Goal: Book appointment/travel/reservation

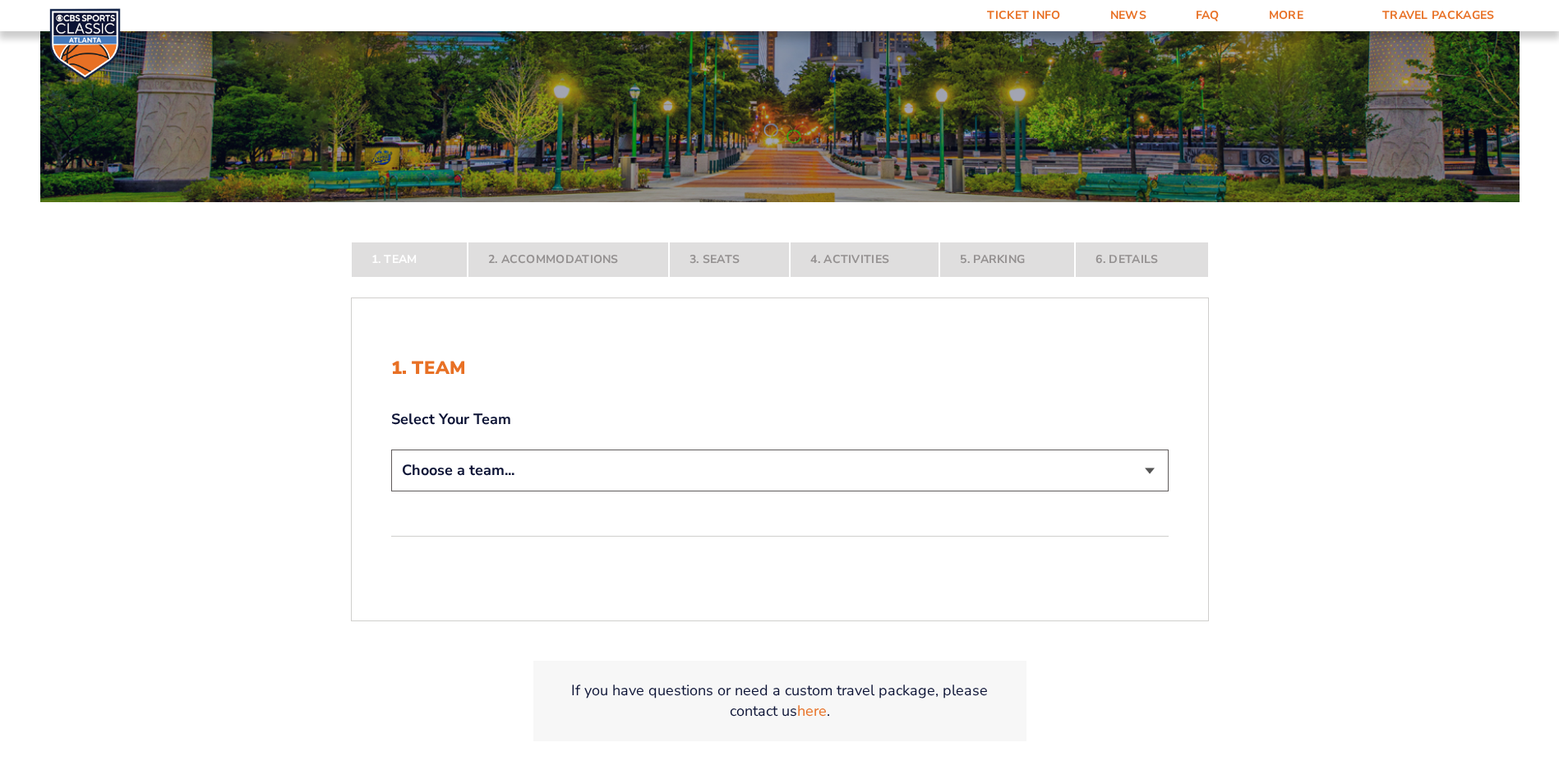
scroll to position [246, 0]
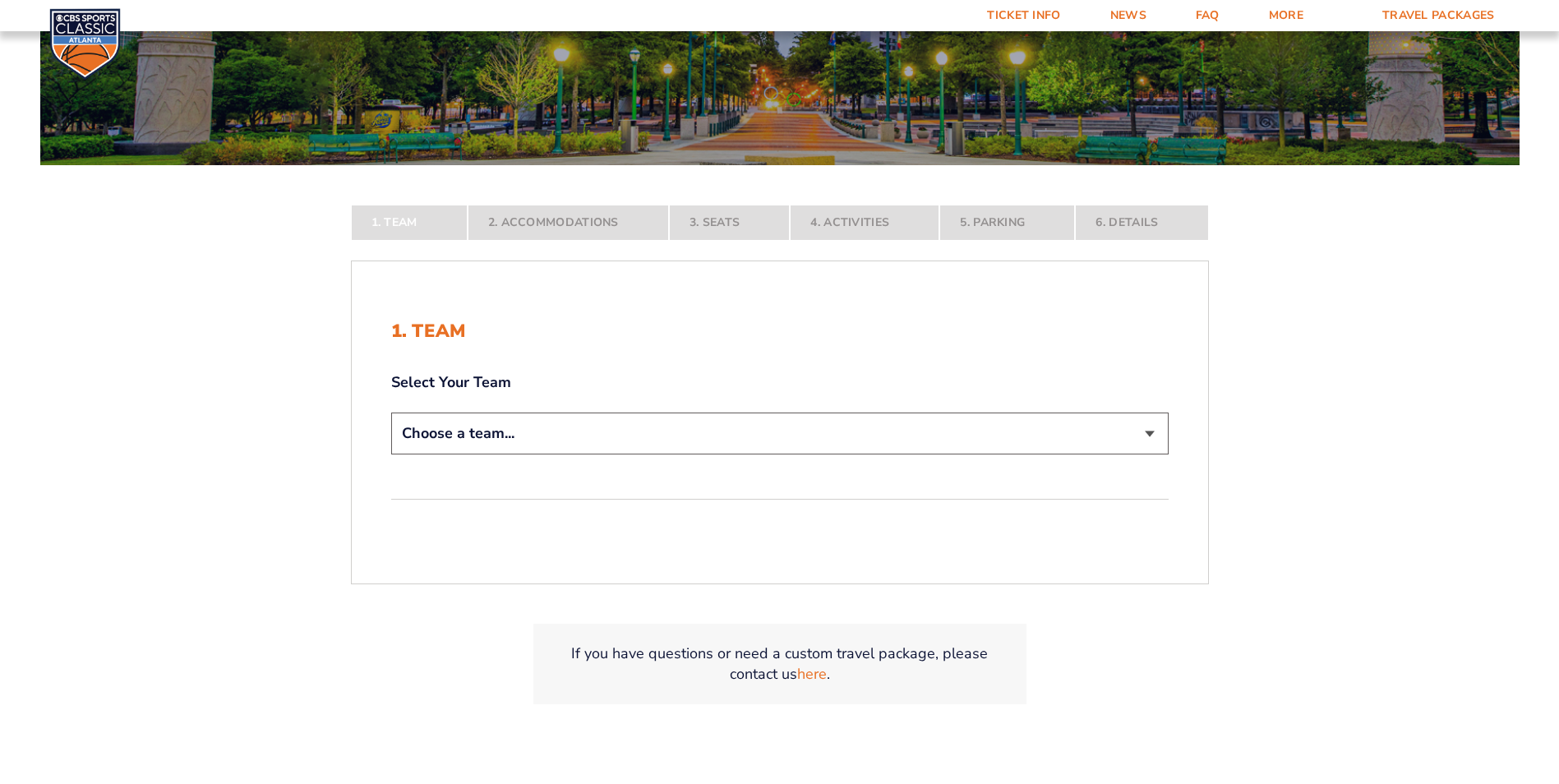
click at [1152, 432] on select "Choose a team... [US_STATE] Wildcats [US_STATE] State Buckeyes [US_STATE] Tar H…" at bounding box center [780, 433] width 778 height 42
select select "12956"
click at [391, 454] on select "Choose a team... [US_STATE] Wildcats [US_STATE] State Buckeyes [US_STATE] Tar H…" at bounding box center [780, 433] width 778 height 42
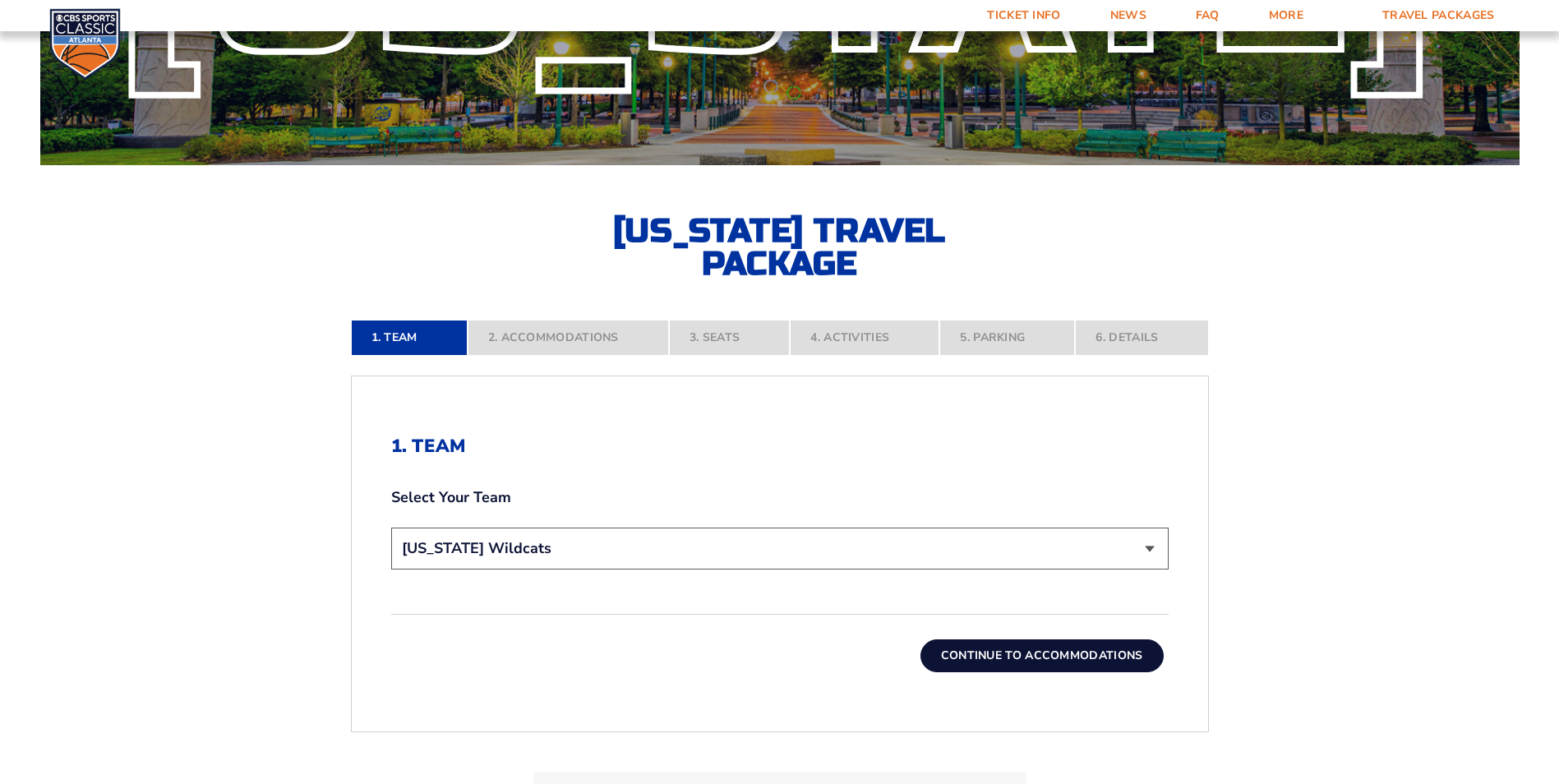
click at [987, 650] on button "Continue To Accommodations" at bounding box center [1042, 655] width 243 height 33
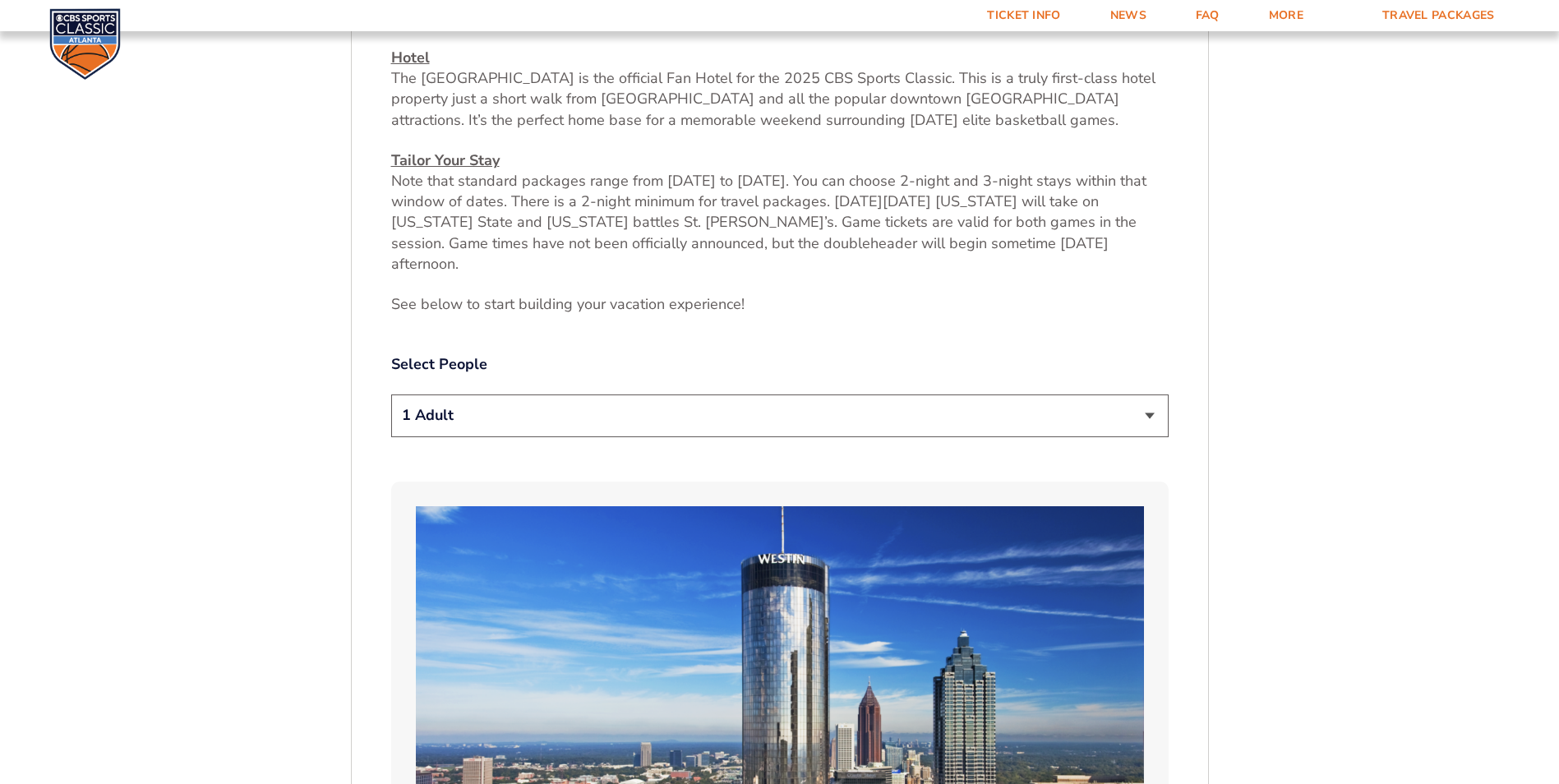
scroll to position [782, 0]
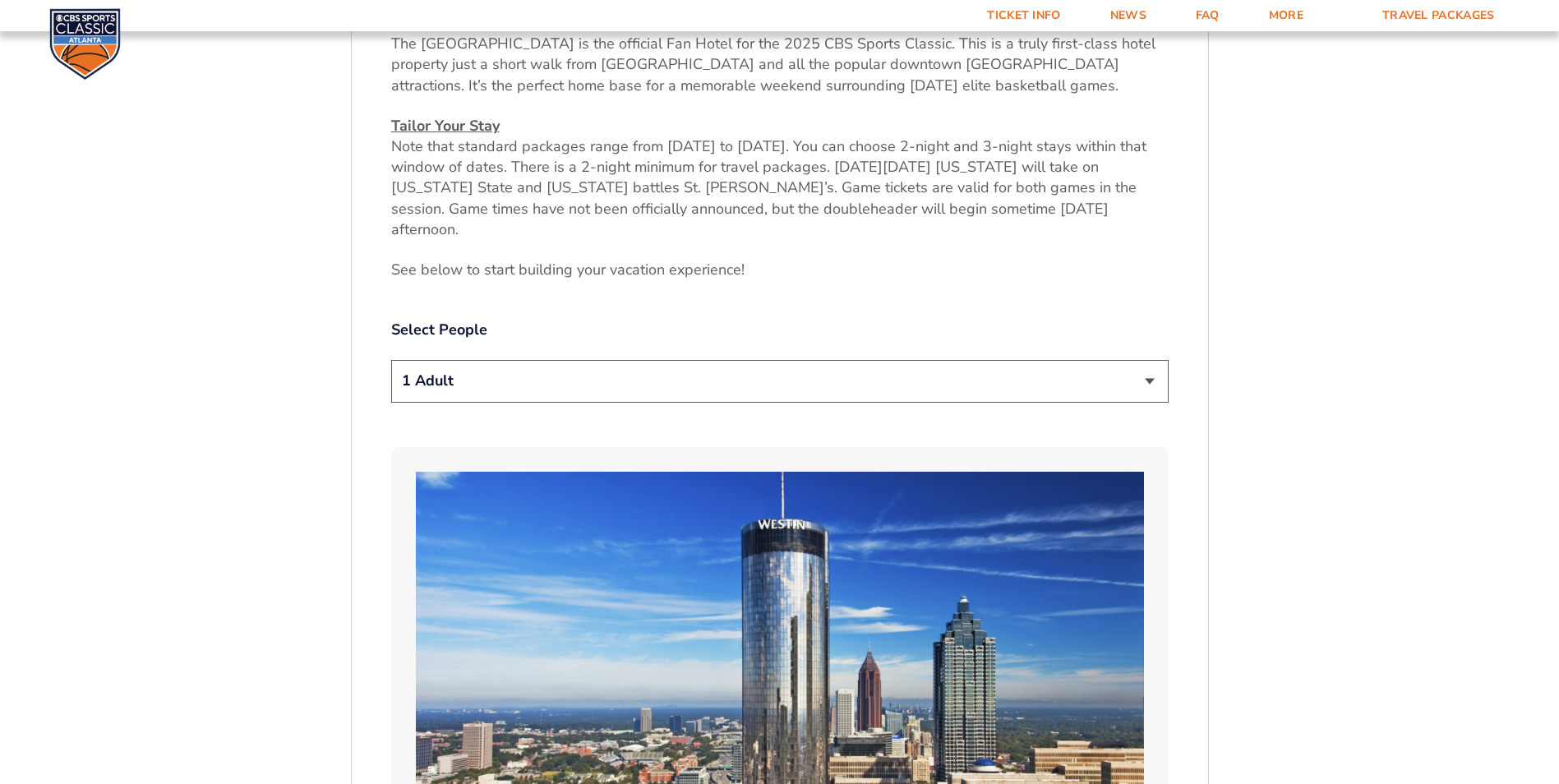
click at [1147, 359] on select "1 Adult 2 Adults 3 Adults 4 Adults 2 Adults + 1 Child 2 Adults + 2 Children 2 A…" at bounding box center [780, 380] width 778 height 42
select select "4 Adults"
click at [391, 359] on select "1 Adult 2 Adults 3 Adults 4 Adults 2 Adults + 1 Child 2 Adults + 2 Children 2 A…" at bounding box center [780, 380] width 778 height 42
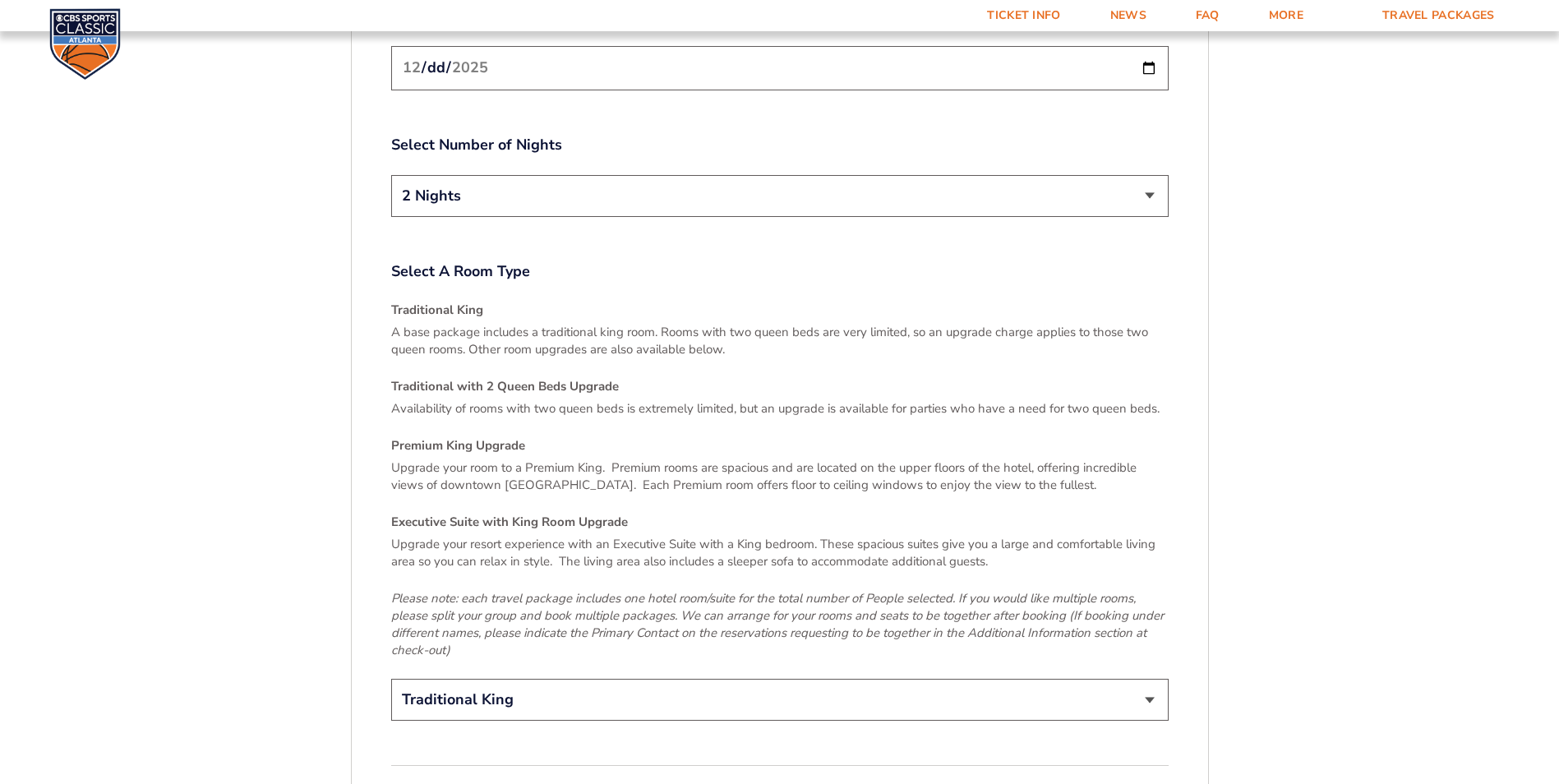
scroll to position [2342, 0]
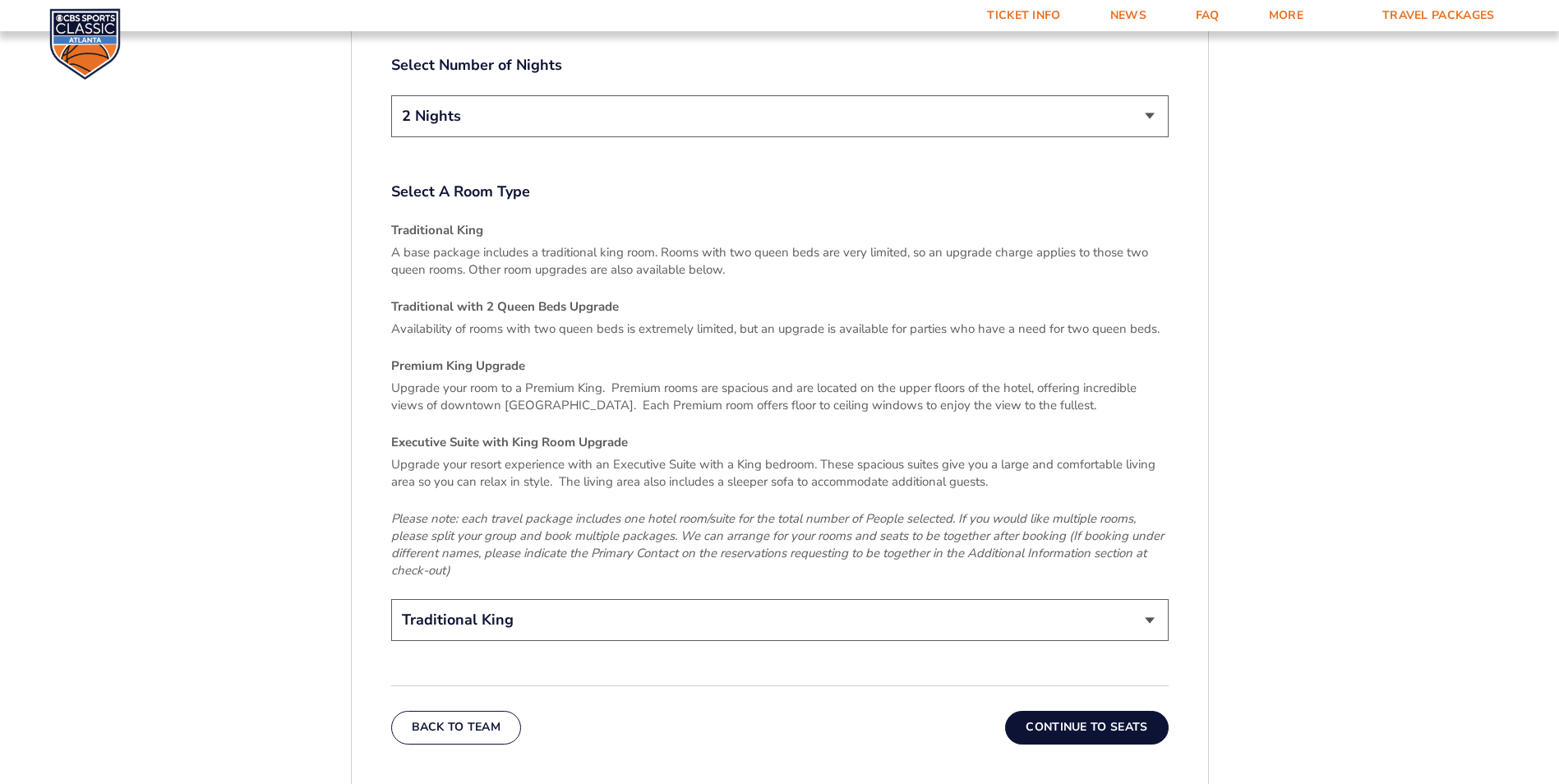
click at [1147, 599] on select "Traditional King Traditional with 2 Queen Beds Upgrade (+$95 per night) Premium…" at bounding box center [780, 619] width 778 height 42
click at [1111, 711] on button "Continue To Seats" at bounding box center [1086, 727] width 162 height 33
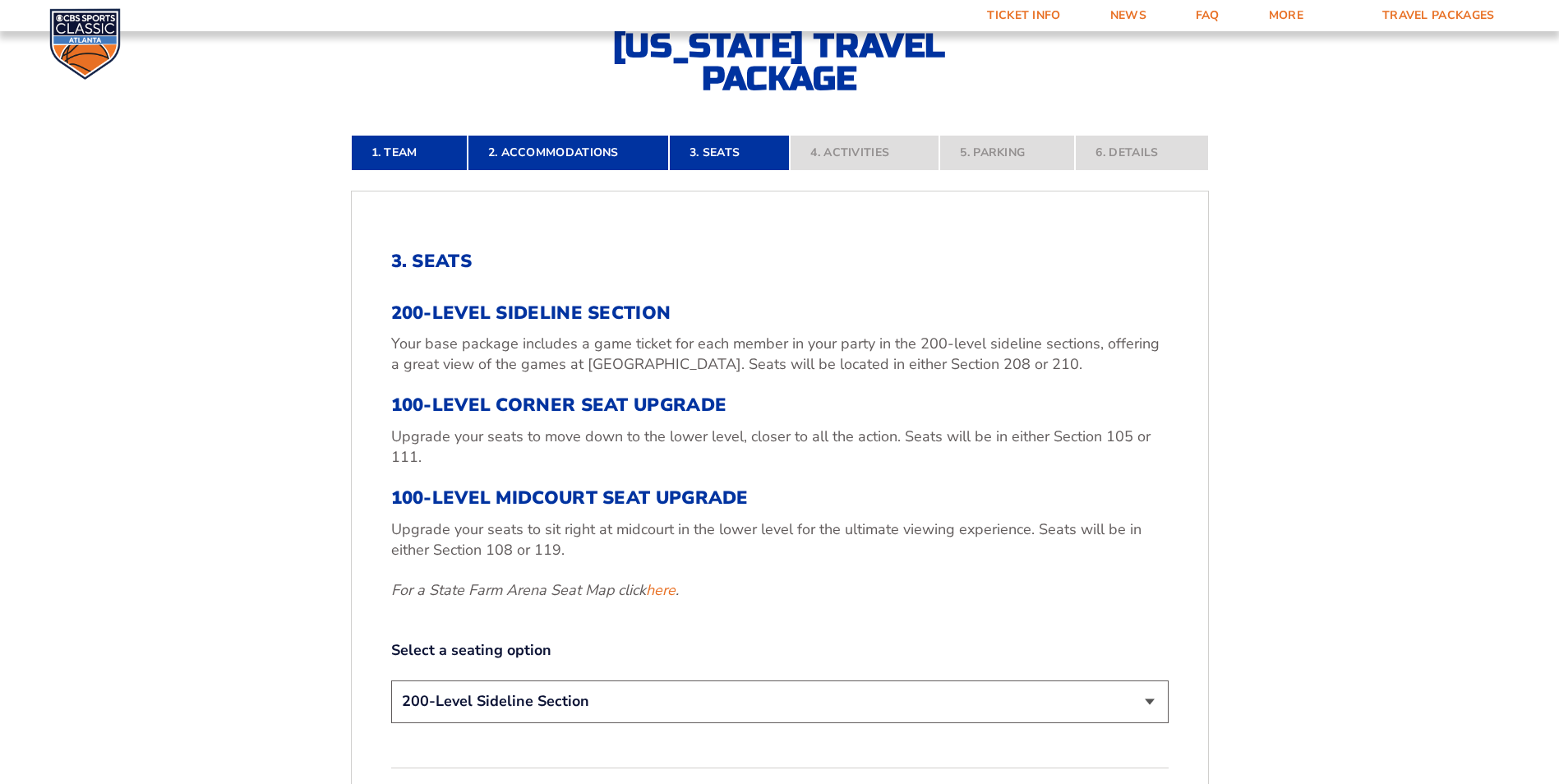
scroll to position [617, 0]
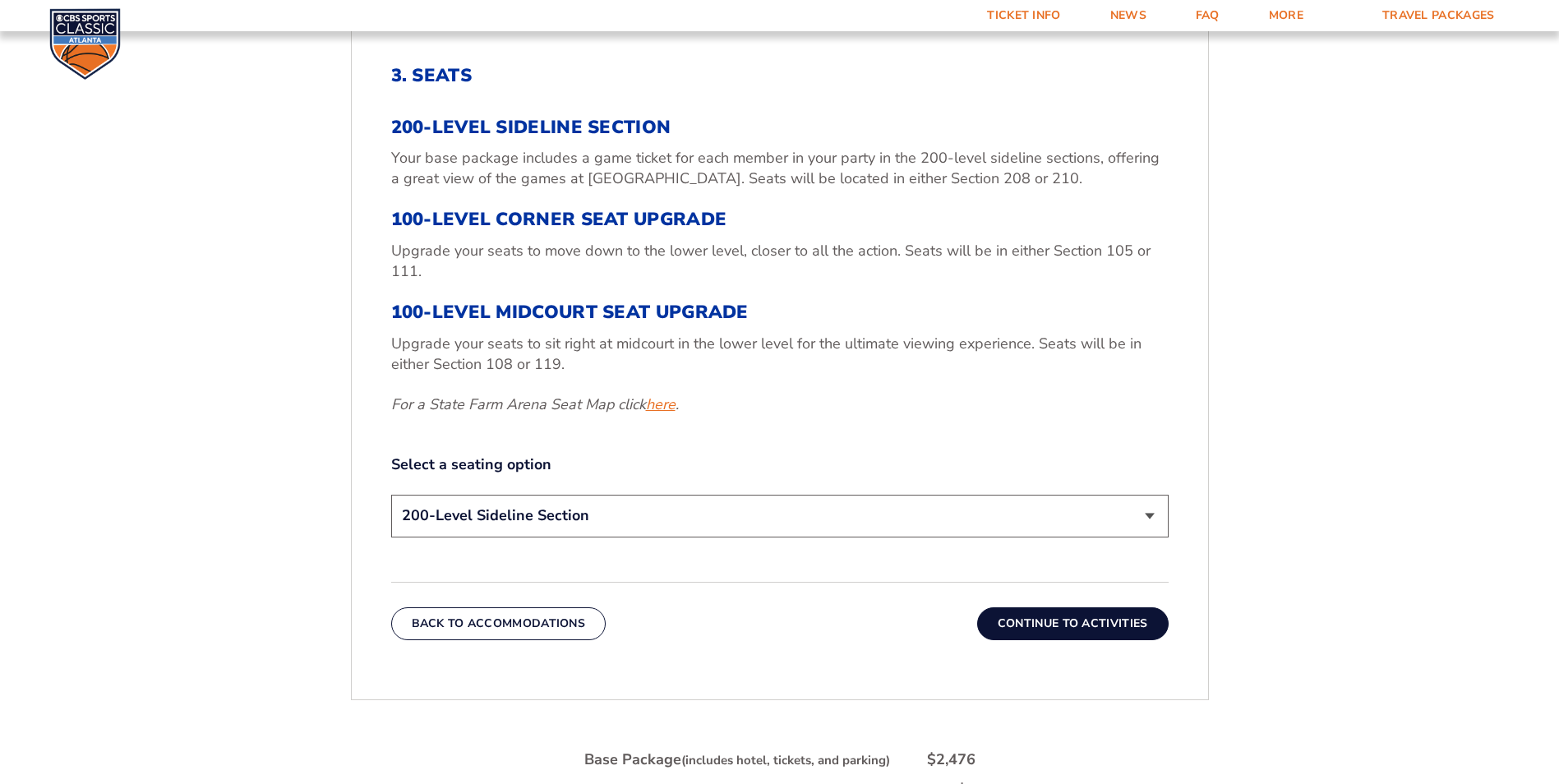
click at [668, 408] on link "here" at bounding box center [661, 404] width 30 height 21
click at [1152, 520] on select "200-Level Sideline Section 100-Level Corner Seat Upgrade (+$120 per person) 100…" at bounding box center [780, 515] width 778 height 42
select select "100-Level Corner Seat Upgrade"
click at [391, 495] on select "200-Level Sideline Section 100-Level Corner Seat Upgrade (+$120 per person) 100…" at bounding box center [780, 515] width 778 height 42
click at [1032, 630] on button "Continue To Activities" at bounding box center [1073, 623] width 191 height 33
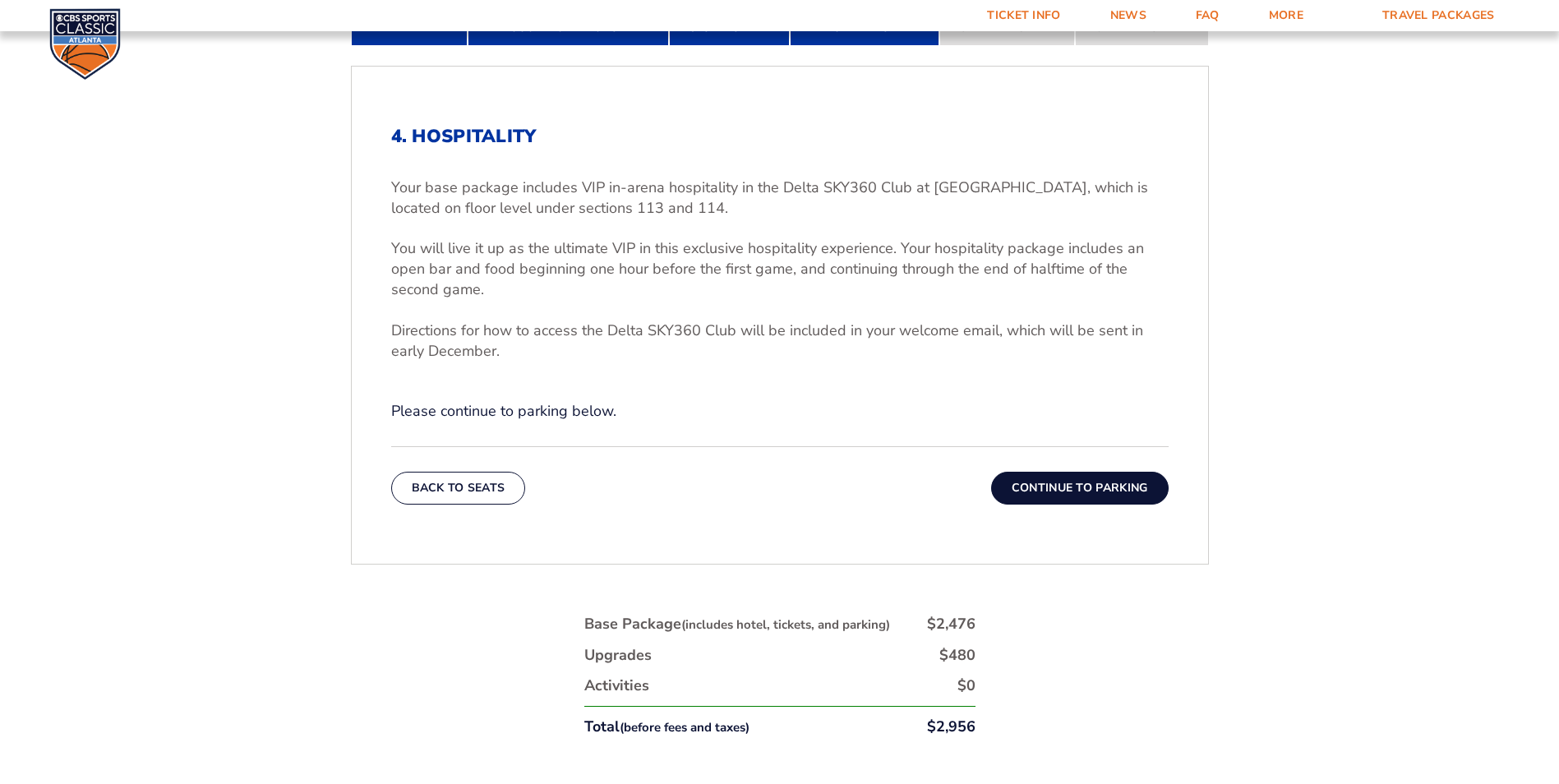
scroll to position [535, 0]
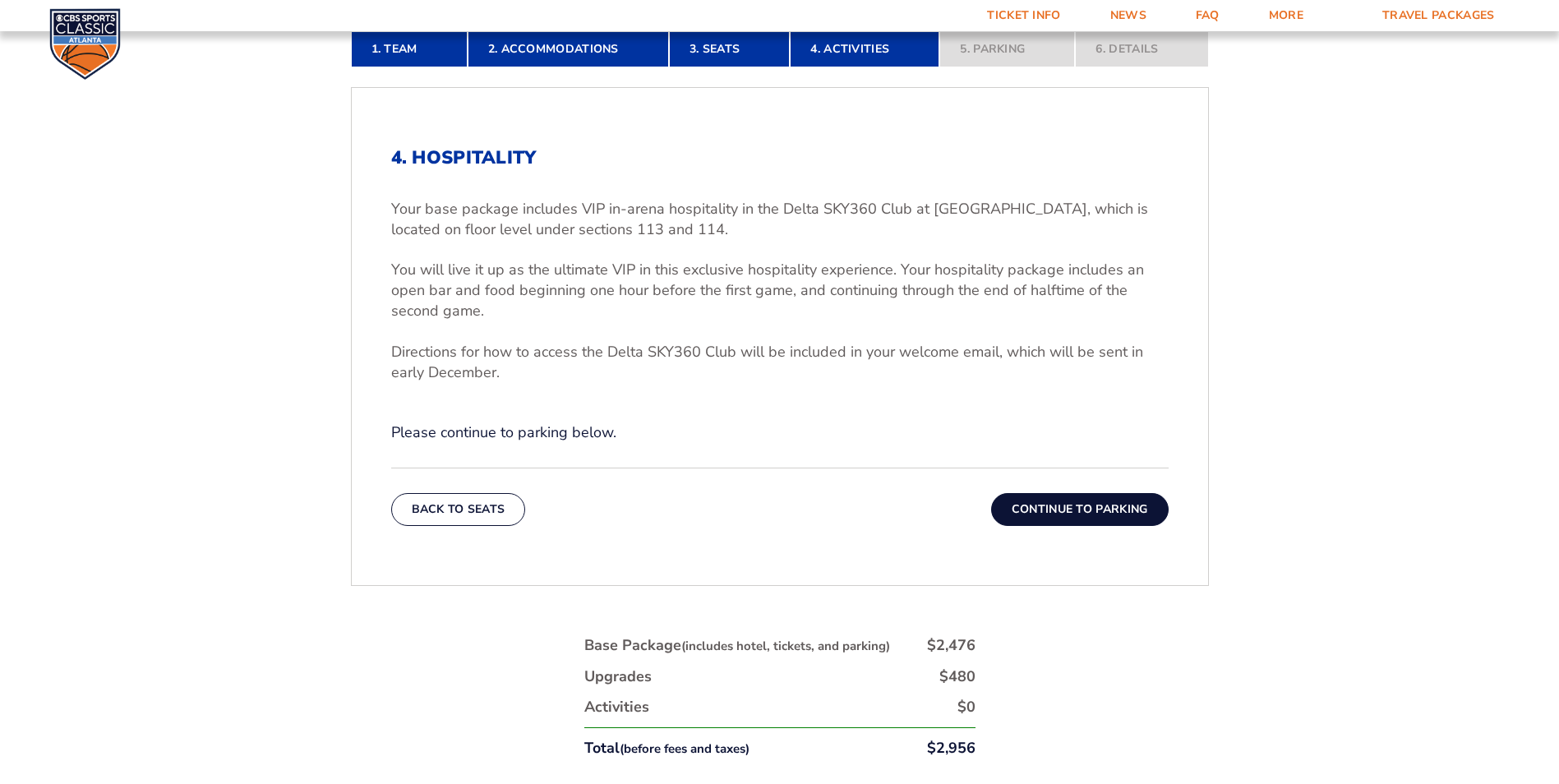
click at [1087, 509] on button "Continue To Parking" at bounding box center [1080, 509] width 177 height 33
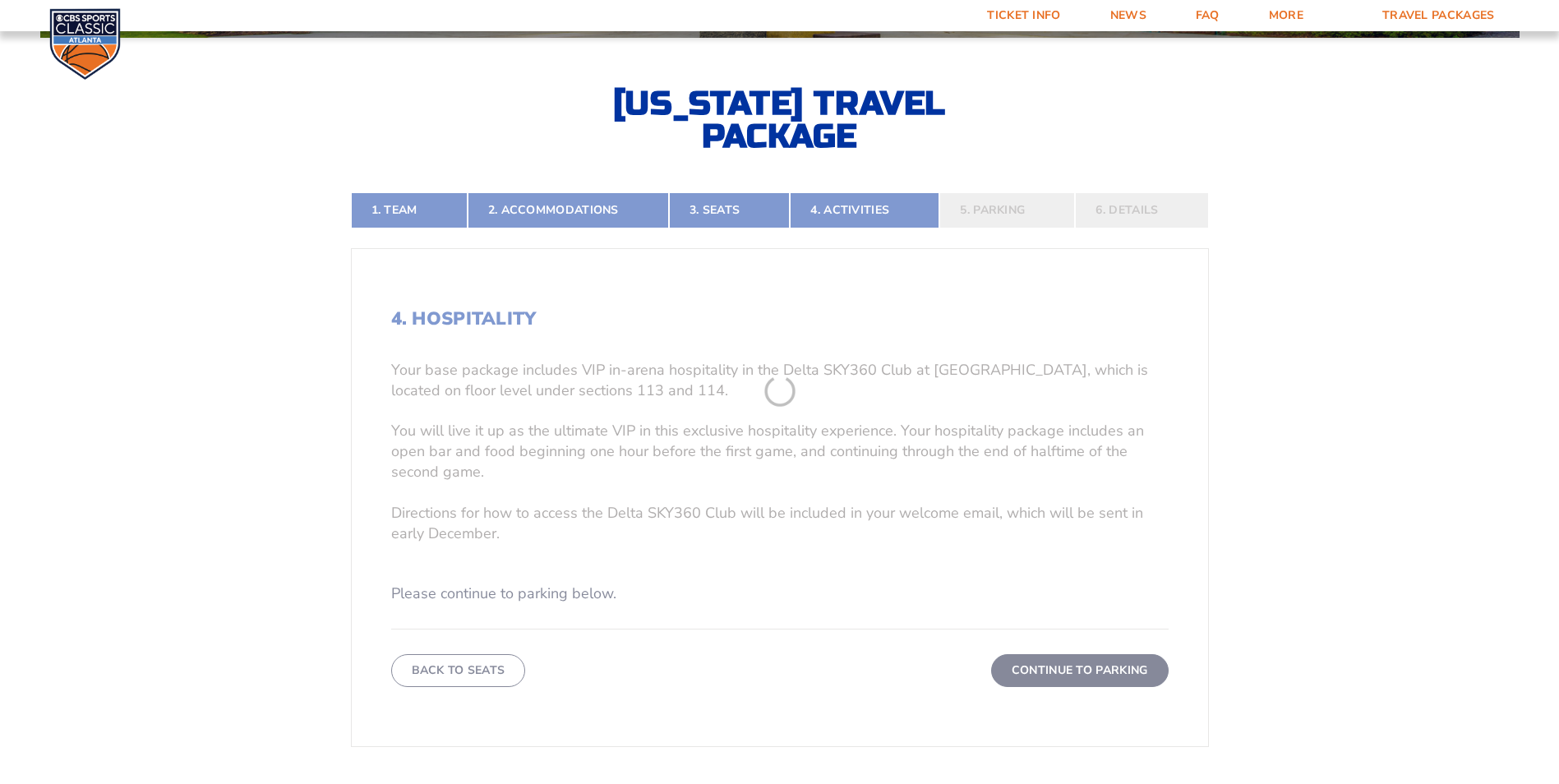
scroll to position [370, 0]
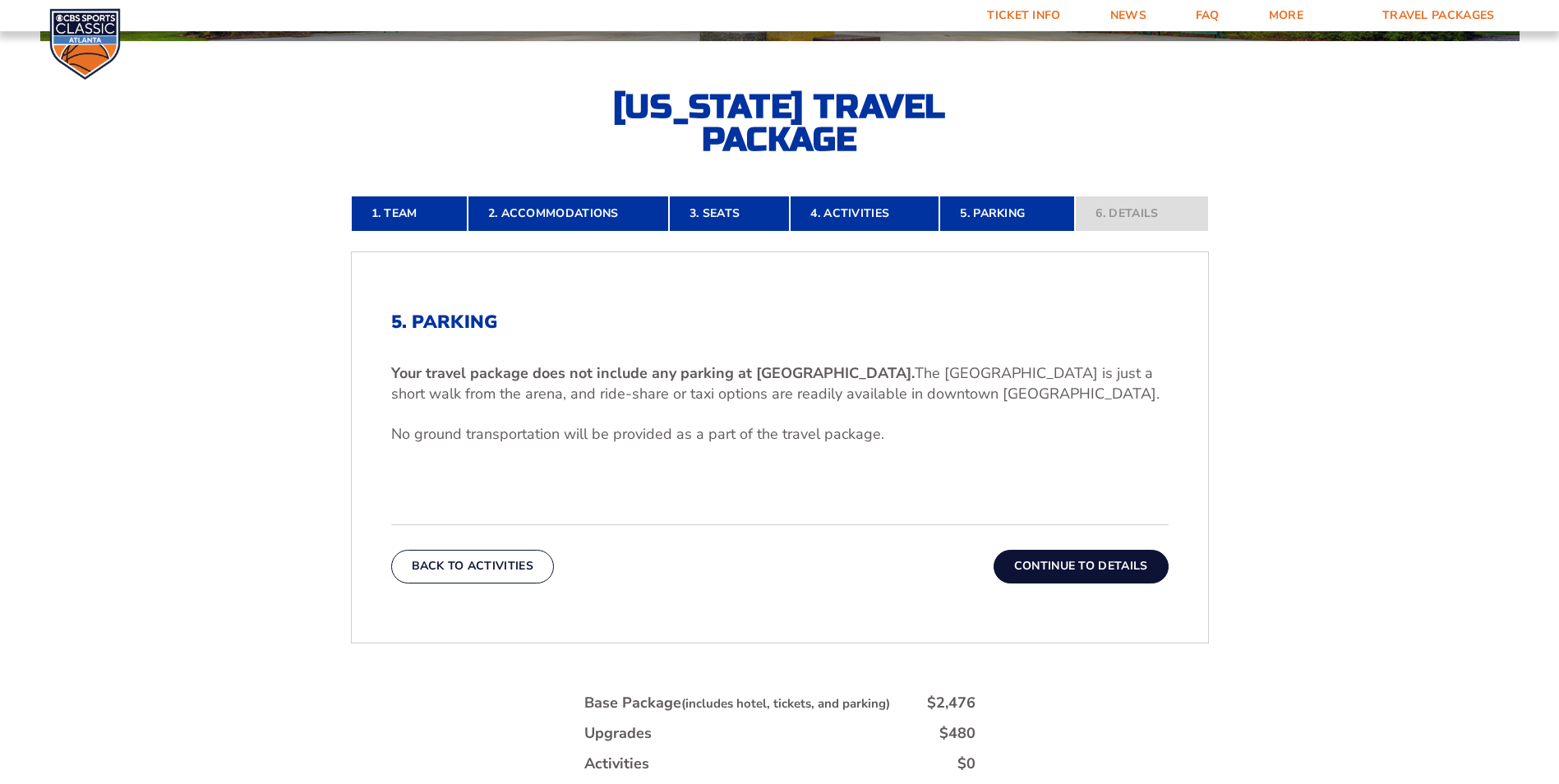
click at [1055, 565] on button "Continue To Details" at bounding box center [1081, 566] width 175 height 33
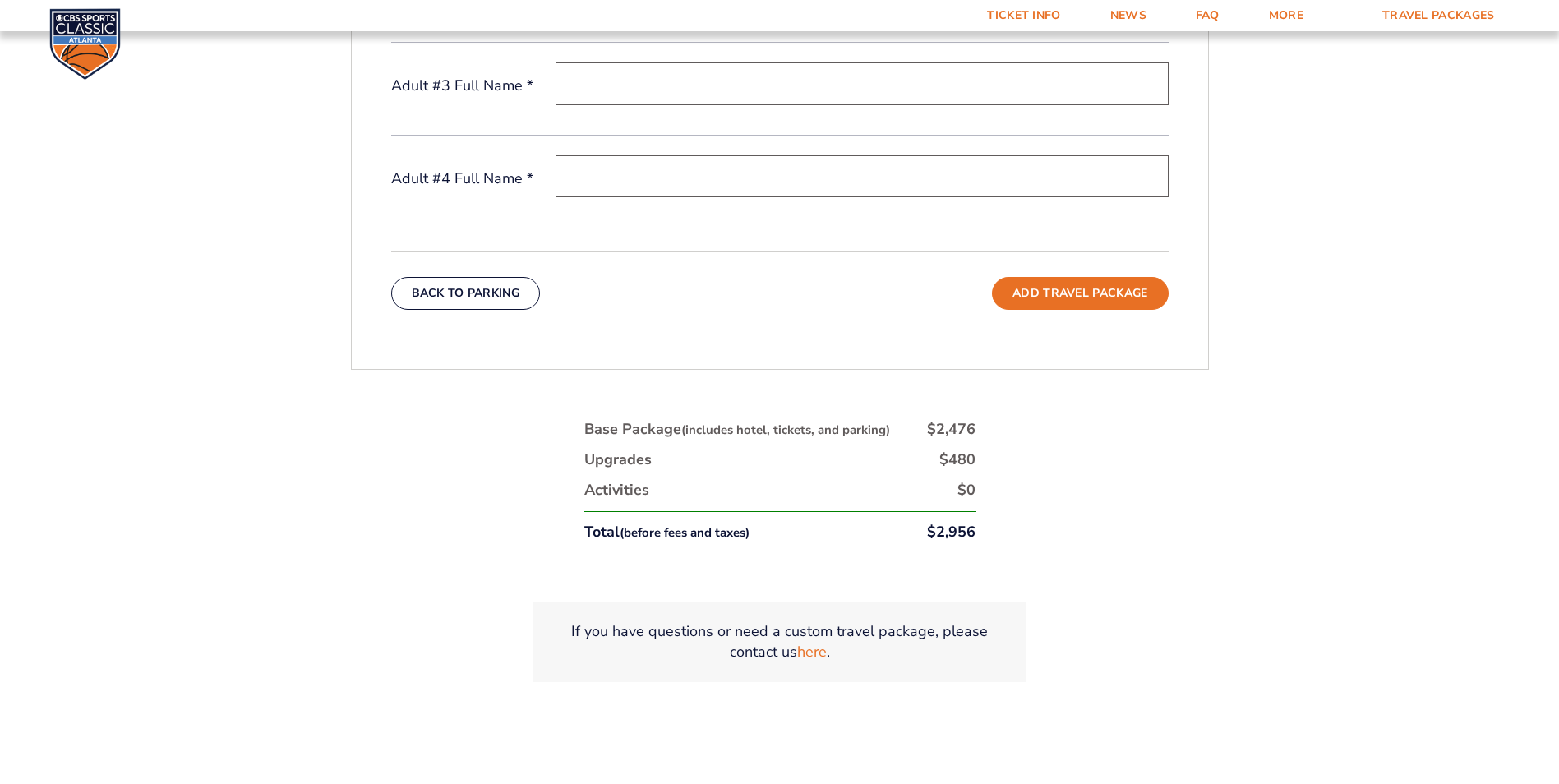
scroll to position [946, 0]
click at [815, 651] on link "here" at bounding box center [812, 648] width 30 height 21
